Goal: Browse casually: Explore the website without a specific task or goal

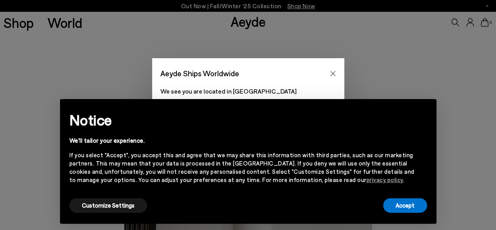
click at [140, 198] on div "Customize Settings" at bounding box center [108, 205] width 78 height 18
click at [98, 214] on div "× Notice We'll tailor your experience. If you select "Accept", you accept this …" at bounding box center [248, 161] width 370 height 118
click at [121, 201] on button "Customize Settings" at bounding box center [108, 205] width 78 height 15
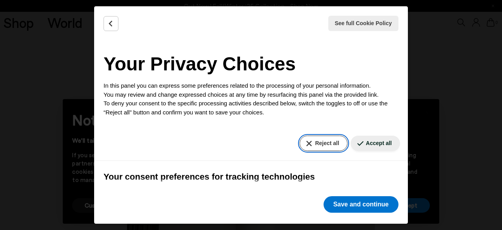
click at [326, 142] on button "Reject all" at bounding box center [323, 142] width 47 height 15
click at [361, 189] on div "See full Cookie Policy Cookie Policy Your Privacy Choices In this panel you can…" at bounding box center [251, 114] width 314 height 217
click at [317, 136] on button "Reject all" at bounding box center [323, 142] width 47 height 15
click at [374, 214] on div "See full Cookie Policy Cookie Policy Your Privacy Choices In this panel you can…" at bounding box center [251, 114] width 314 height 217
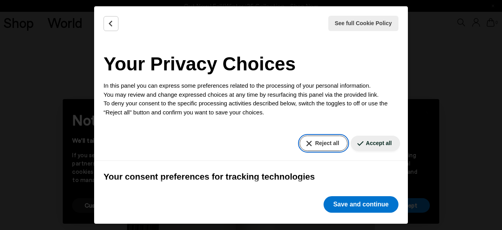
click at [323, 147] on button "Reject all" at bounding box center [323, 142] width 47 height 15
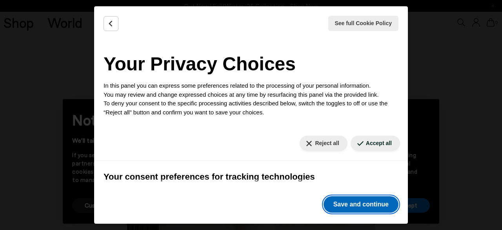
click at [359, 205] on button "Save and continue" at bounding box center [361, 204] width 75 height 16
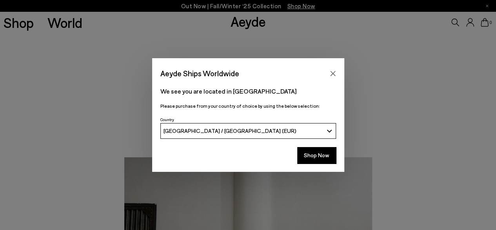
click at [331, 82] on div "We see you are located in [GEOGRAPHIC_DATA] Please purchase from your country o…" at bounding box center [248, 97] width 192 height 34
click at [331, 71] on icon "Close" at bounding box center [333, 73] width 6 height 6
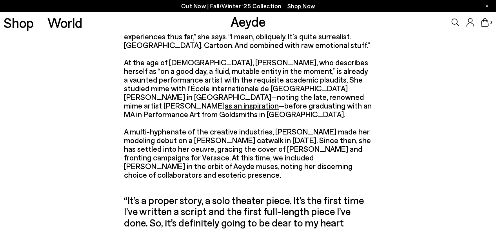
scroll to position [1206, 0]
